Goal: Task Accomplishment & Management: Check status

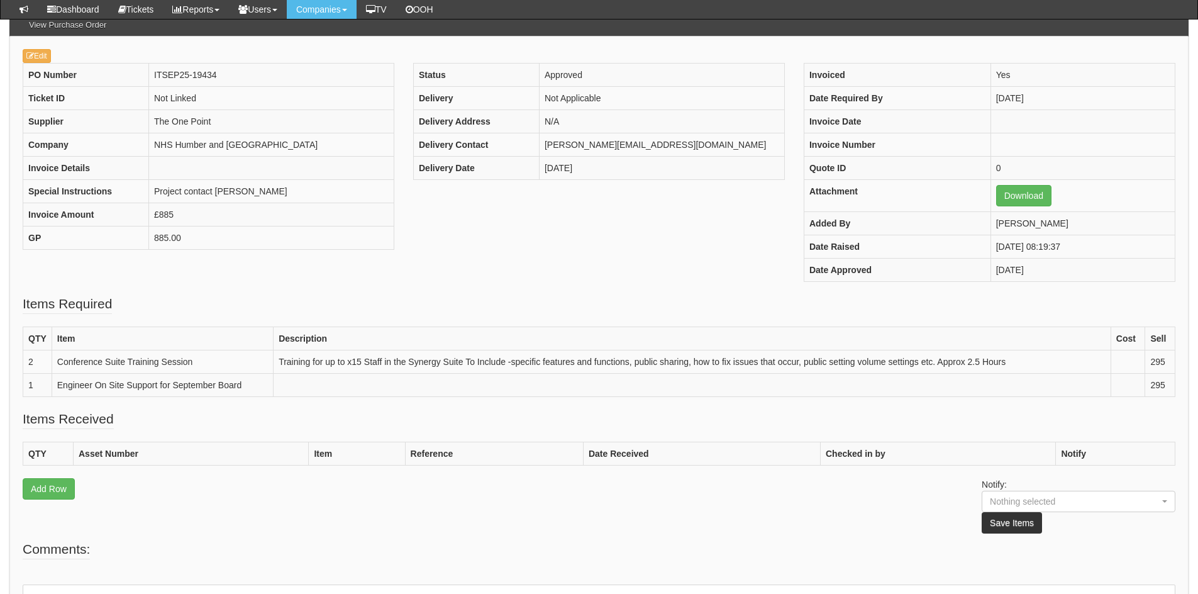
scroll to position [104, 0]
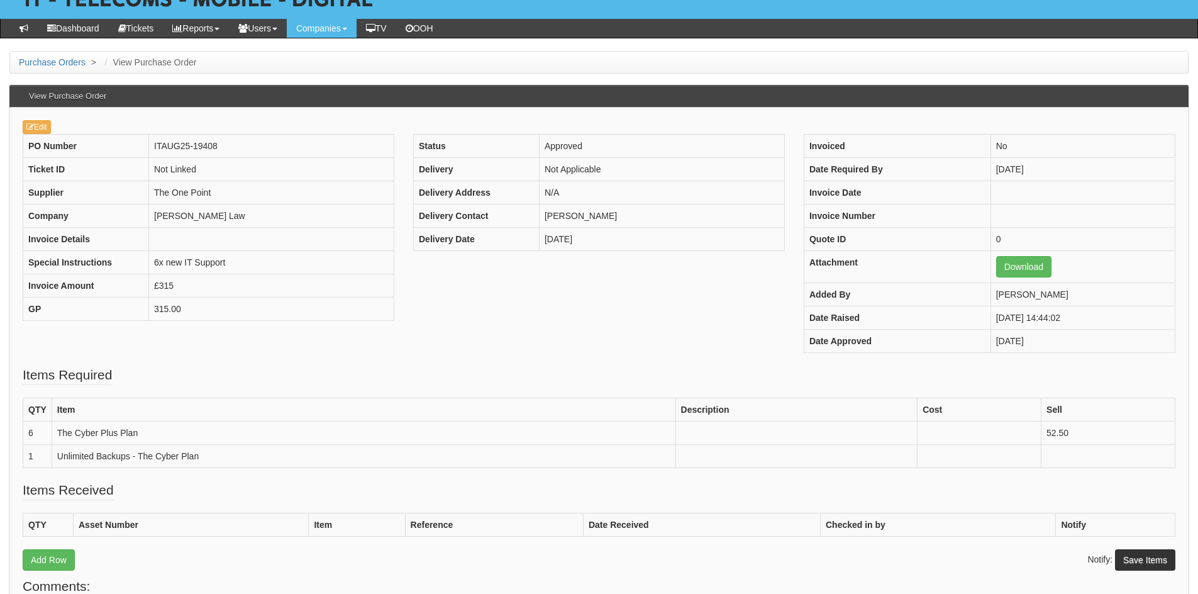
scroll to position [97, 0]
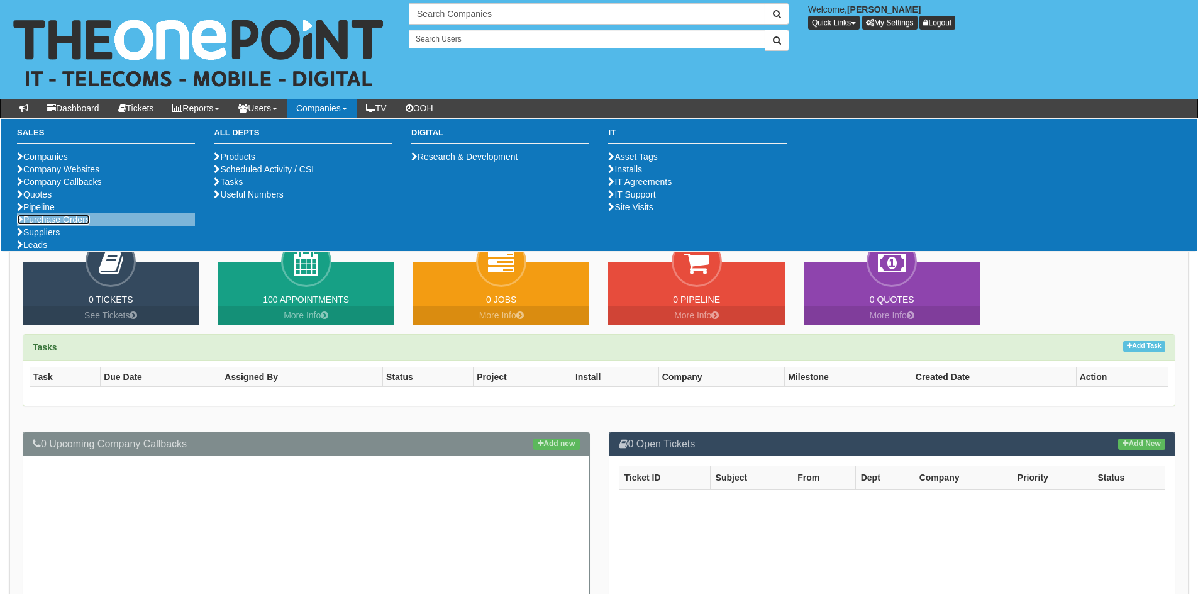
click at [52, 225] on link "Purchase Orders" at bounding box center [53, 220] width 73 height 10
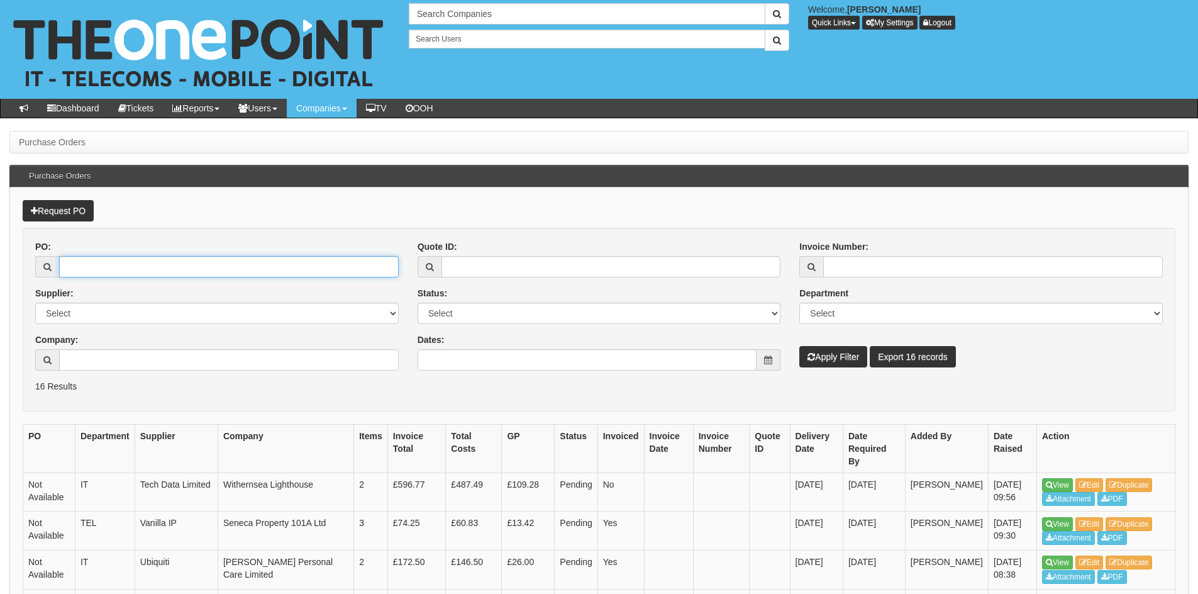
click at [170, 264] on input "PO:" at bounding box center [229, 266] width 340 height 21
paste input "19467"
type input "19467"
click at [827, 349] on button "Apply Filter" at bounding box center [834, 356] width 68 height 21
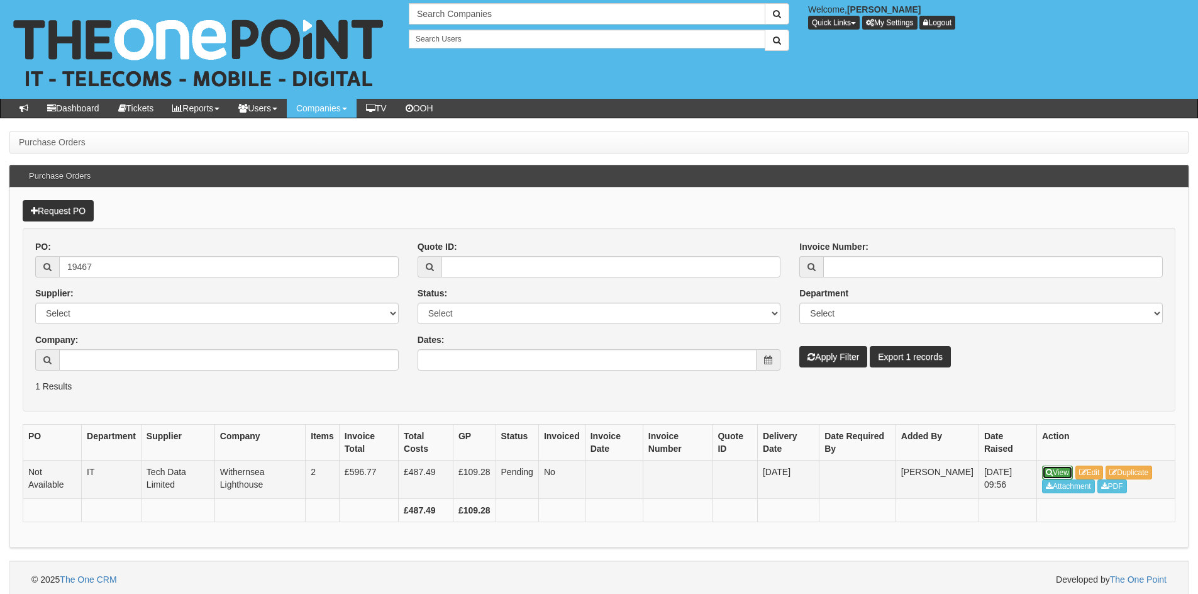
click at [1053, 472] on link "View" at bounding box center [1057, 473] width 31 height 14
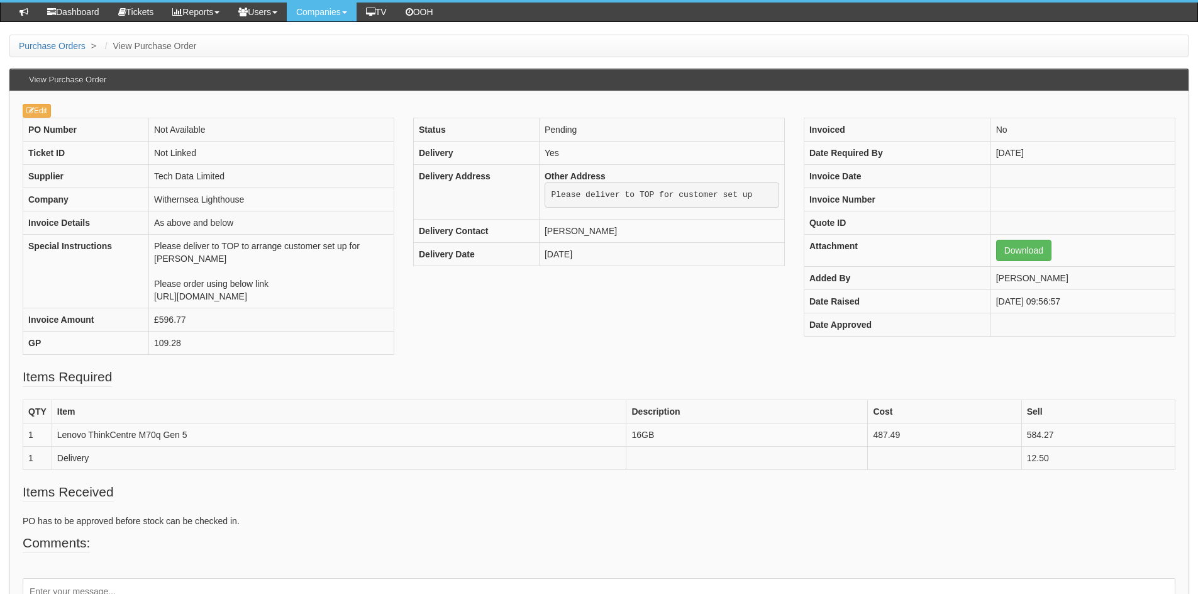
scroll to position [97, 0]
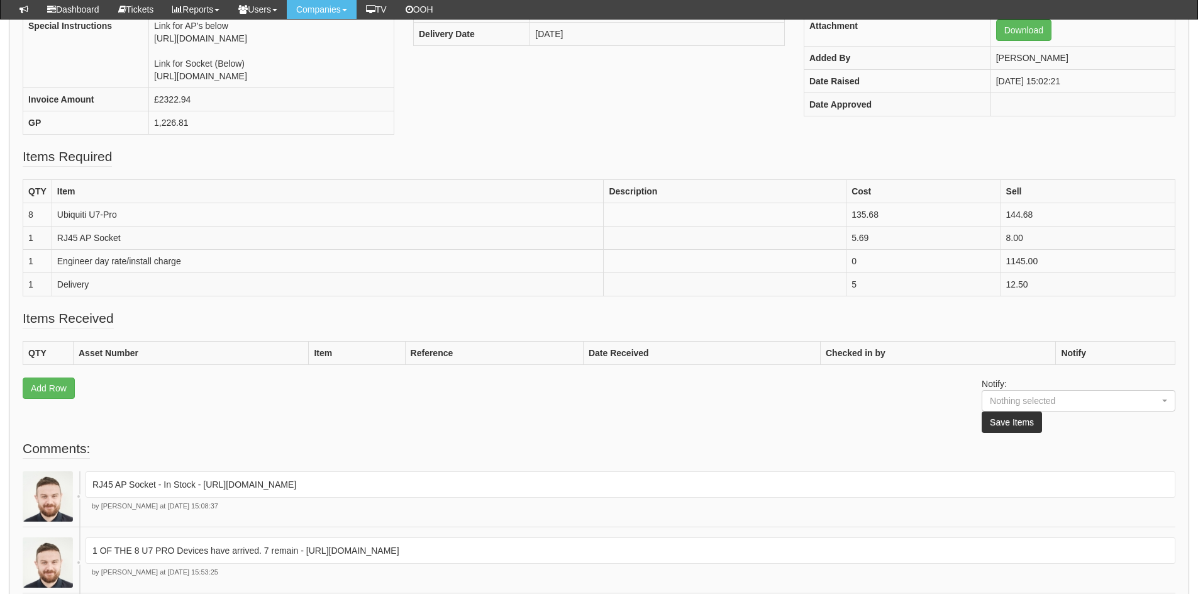
scroll to position [284, 0]
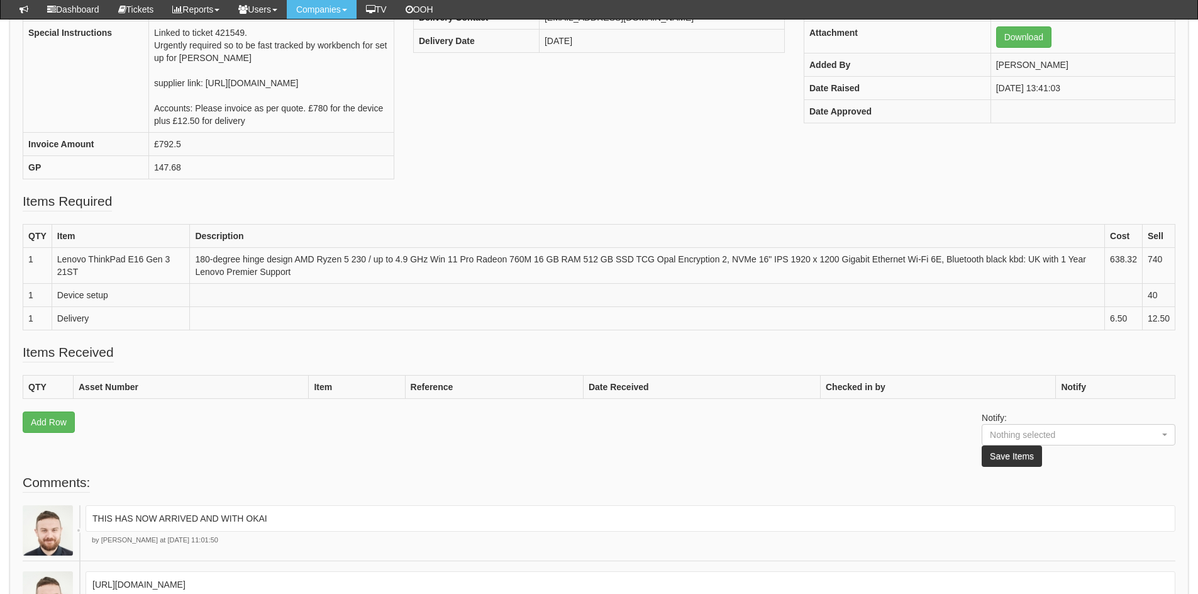
scroll to position [339, 0]
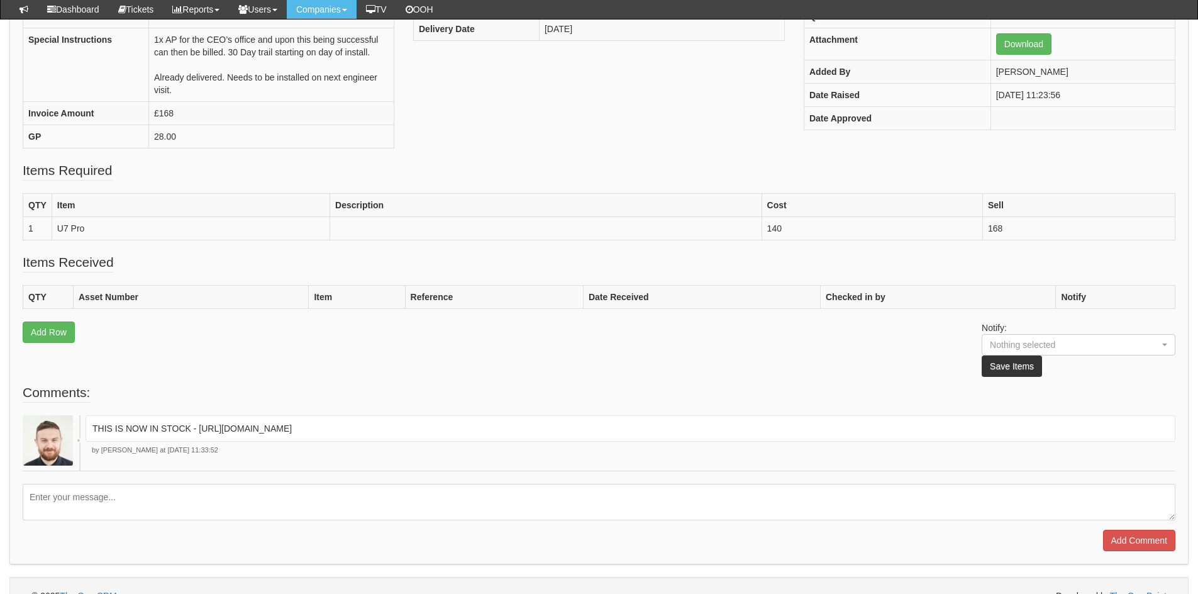
scroll to position [279, 0]
